Goal: Find specific page/section: Find specific page/section

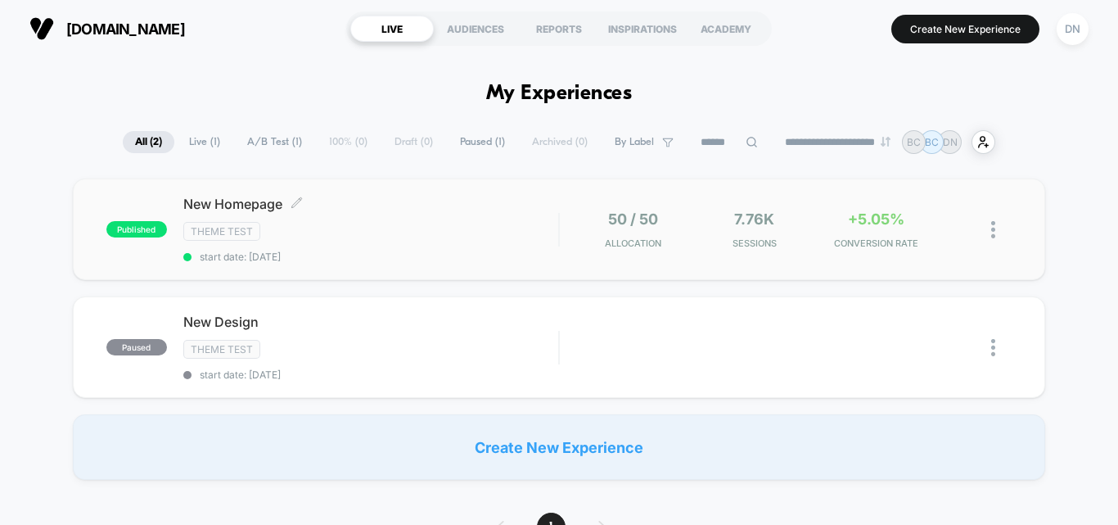
click at [309, 226] on div "Theme Test" at bounding box center [370, 231] width 375 height 19
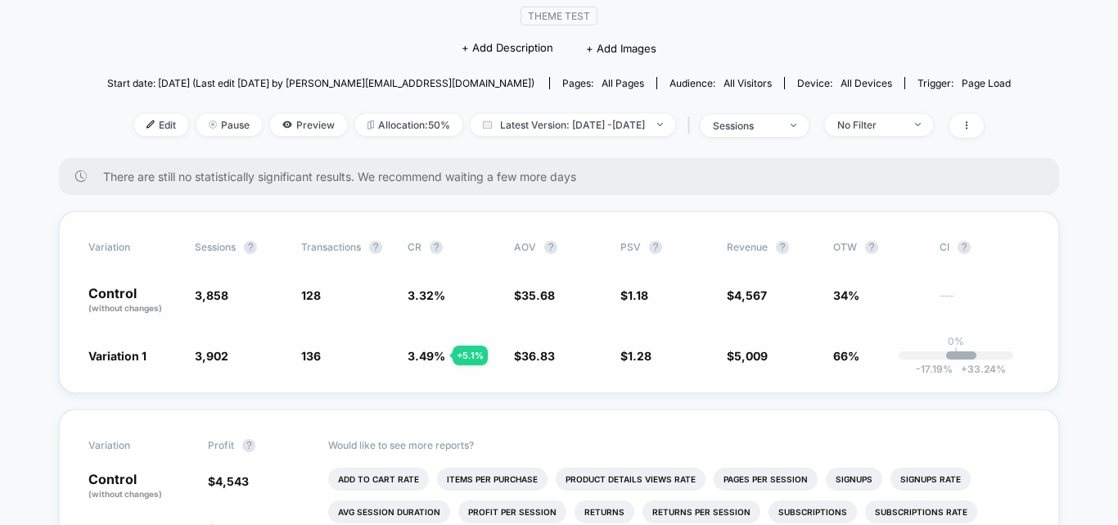
scroll to position [164, 0]
